Goal: Task Accomplishment & Management: Use online tool/utility

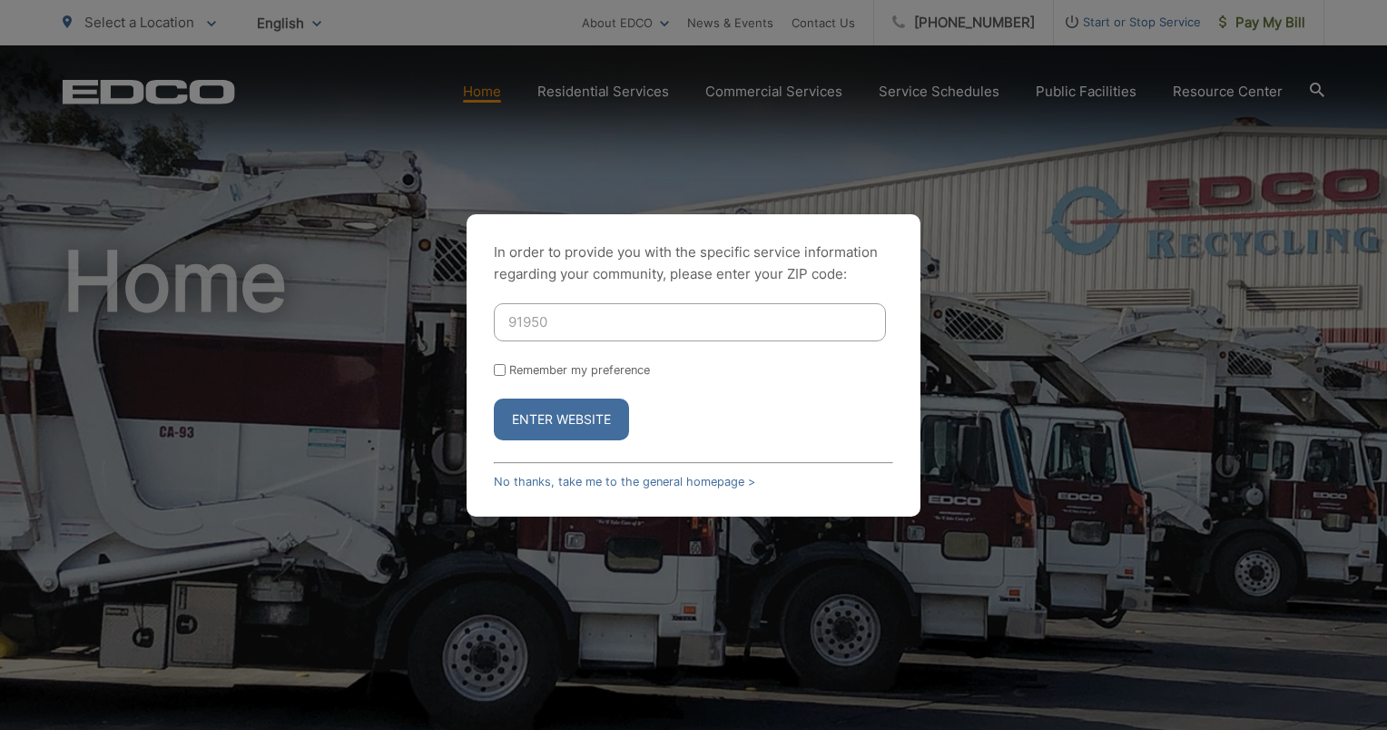
type input "91950"
click at [494, 398] on button "Enter Website" at bounding box center [561, 419] width 135 height 42
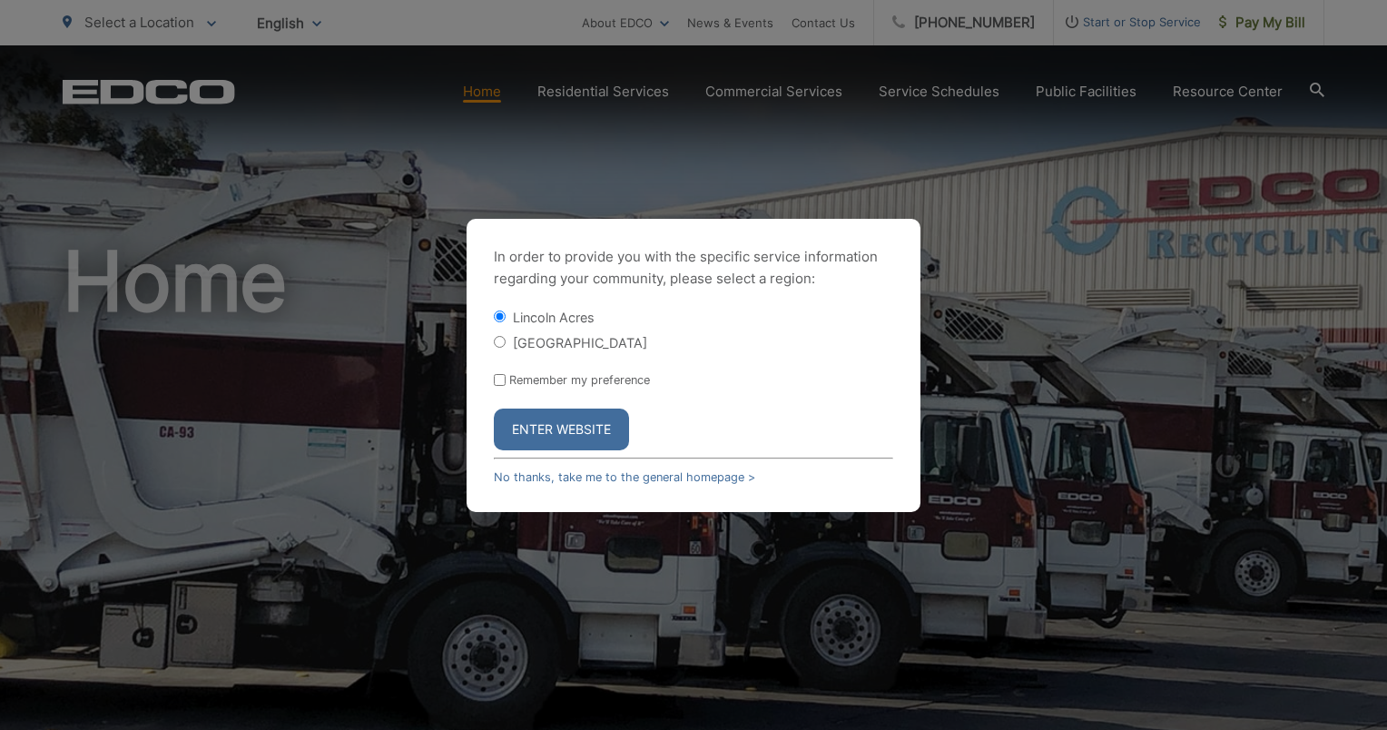
click at [585, 440] on button "Enter Website" at bounding box center [561, 429] width 135 height 42
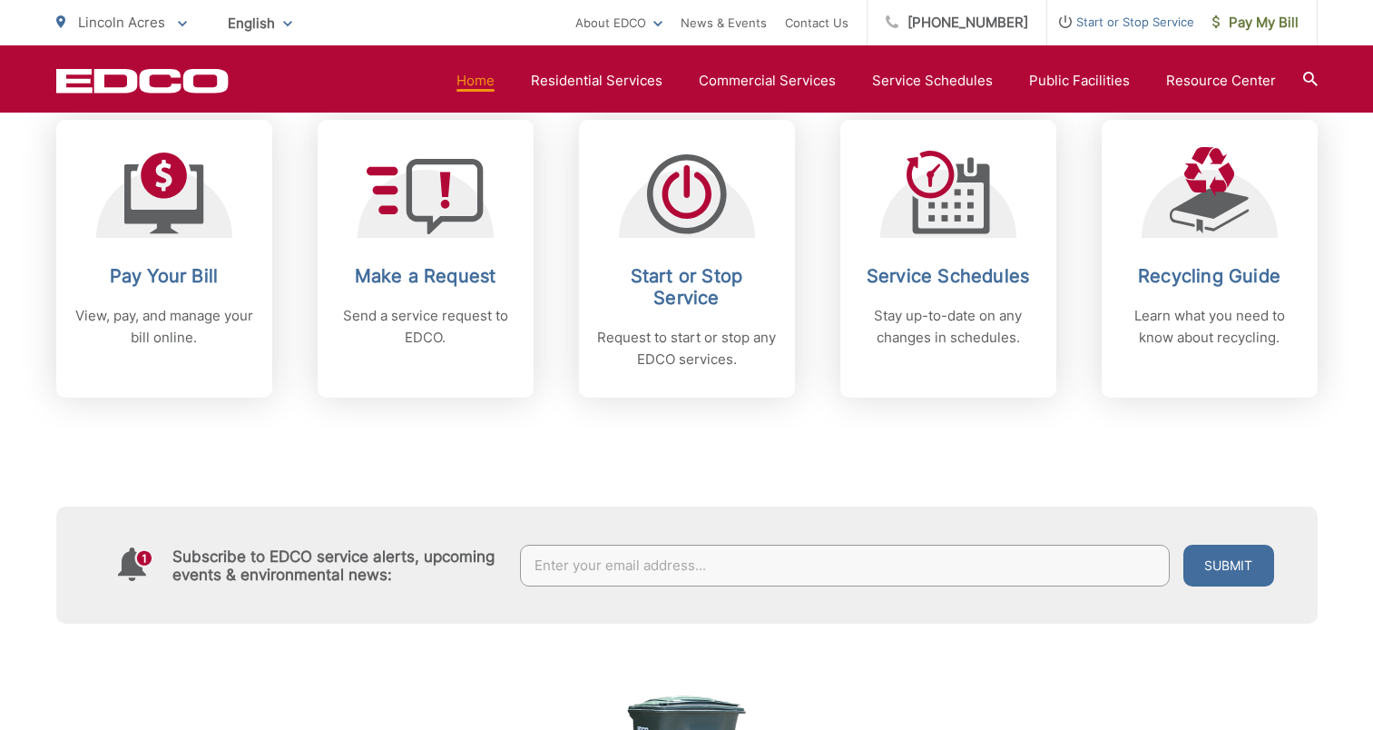
scroll to position [784, 0]
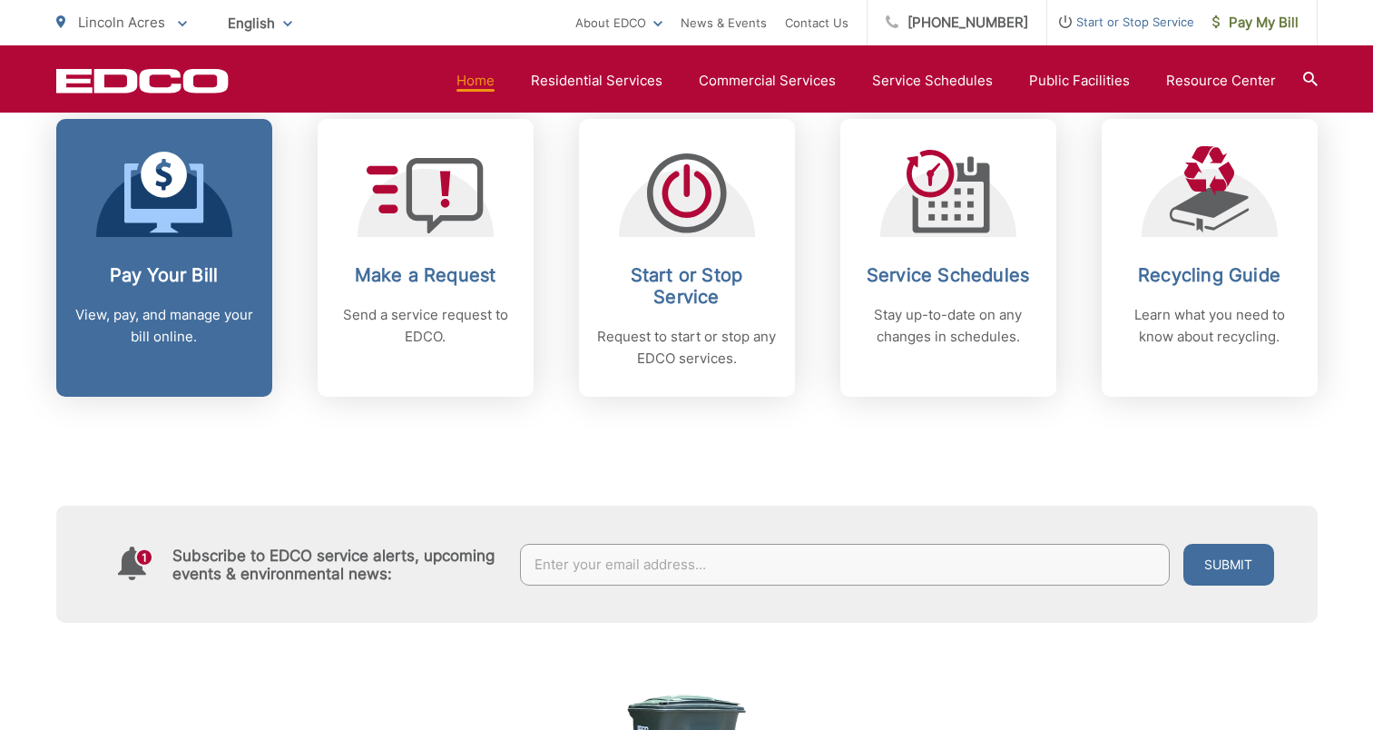
click at [170, 224] on icon at bounding box center [163, 197] width 79 height 69
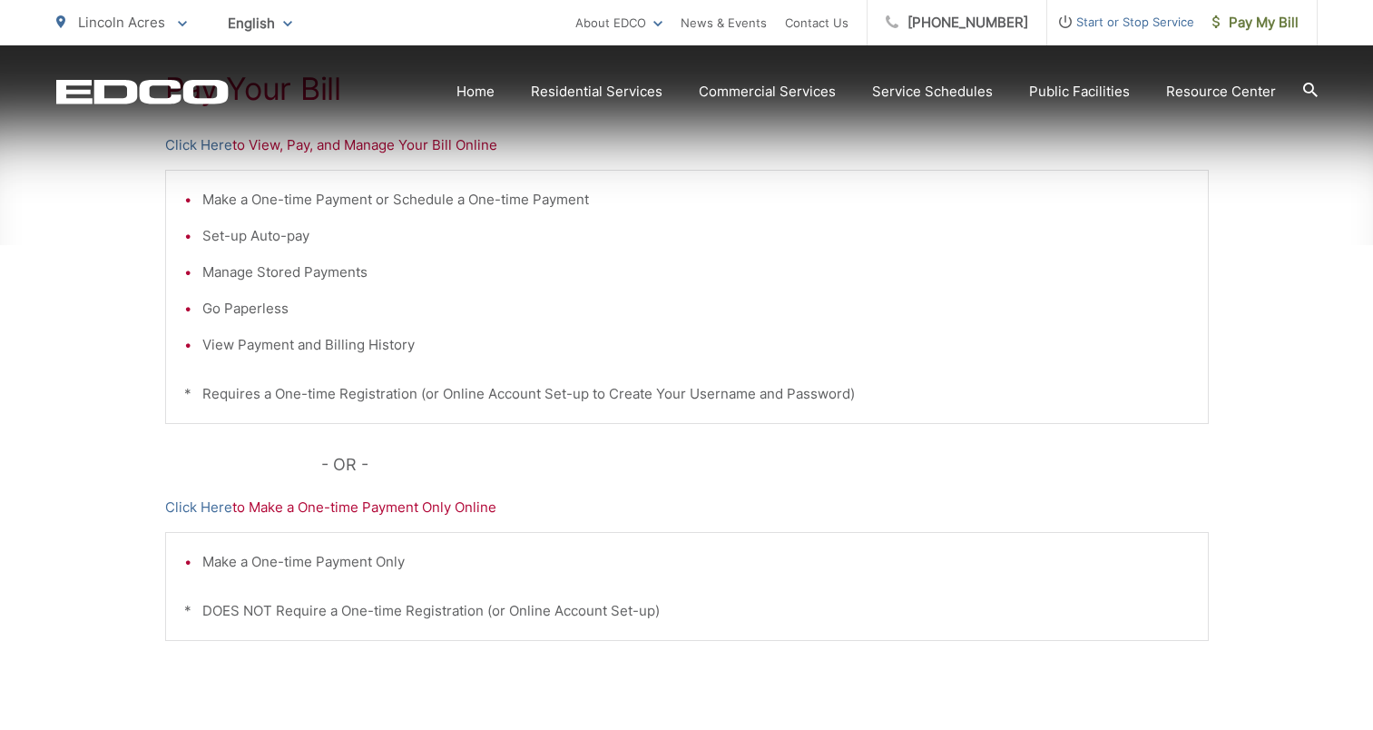
scroll to position [409, 0]
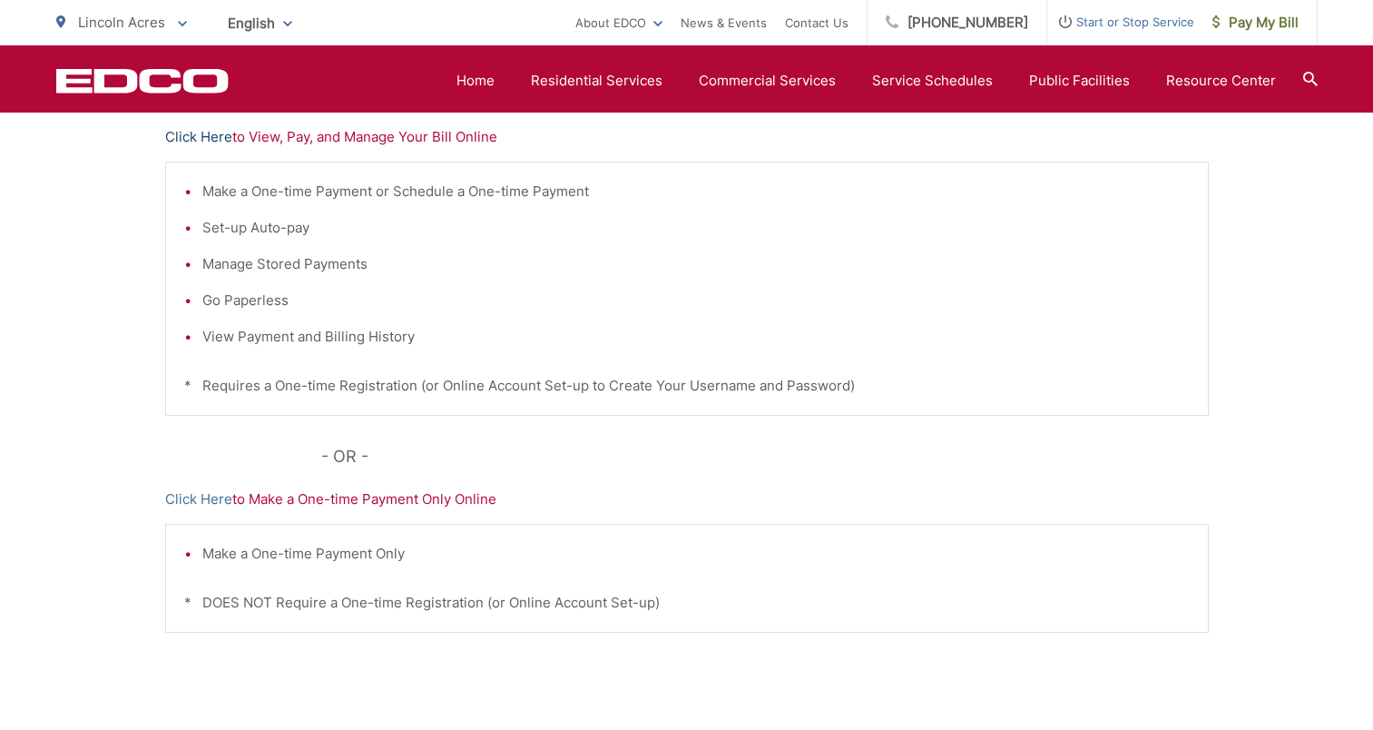
click at [195, 132] on link "Click Here" at bounding box center [198, 137] width 67 height 22
